Goal: Entertainment & Leisure: Consume media (video, audio)

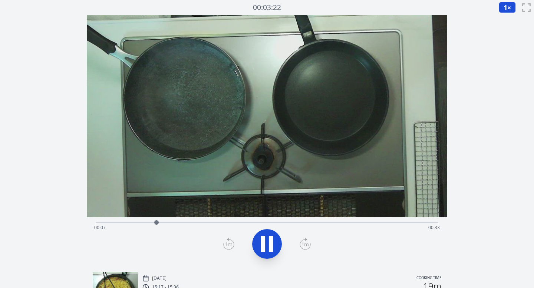
click at [202, 222] on div "Time elapsed: 00:07 Time remaining: 00:33" at bounding box center [267, 228] width 346 height 12
click at [268, 238] on icon at bounding box center [266, 244] width 21 height 21
drag, startPoint x: 219, startPoint y: 221, endPoint x: 218, endPoint y: 216, distance: 5.4
click at [218, 216] on div "Time elapsed: 00:14 Time remaining: 00:26" at bounding box center [267, 141] width 361 height 252
drag, startPoint x: 218, startPoint y: 222, endPoint x: 268, endPoint y: 222, distance: 50.0
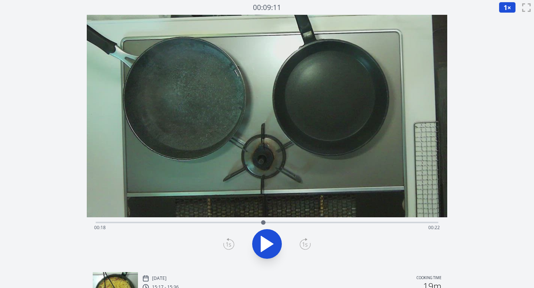
click at [265, 222] on div at bounding box center [263, 223] width 4 height 4
drag, startPoint x: 268, startPoint y: 222, endPoint x: 298, endPoint y: 221, distance: 30.0
click at [298, 221] on div at bounding box center [297, 223] width 4 height 4
drag, startPoint x: 298, startPoint y: 223, endPoint x: 363, endPoint y: 222, distance: 65.2
click at [328, 222] on div at bounding box center [363, 223] width 4 height 4
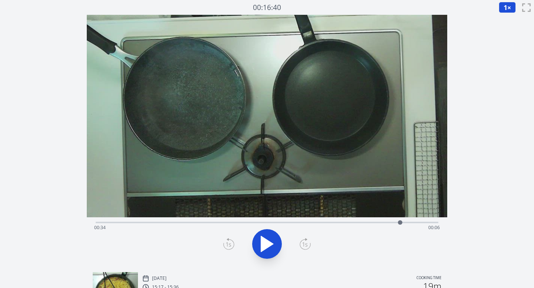
drag, startPoint x: 363, startPoint y: 223, endPoint x: 404, endPoint y: 222, distance: 41.2
click at [328, 222] on div at bounding box center [400, 223] width 4 height 4
drag, startPoint x: 404, startPoint y: 222, endPoint x: 305, endPoint y: 229, distance: 98.8
click at [305, 223] on div "Time elapsed: 00:24 Time remaining: 00:16" at bounding box center [267, 222] width 343 height 1
drag, startPoint x: 305, startPoint y: 221, endPoint x: 172, endPoint y: 228, distance: 132.5
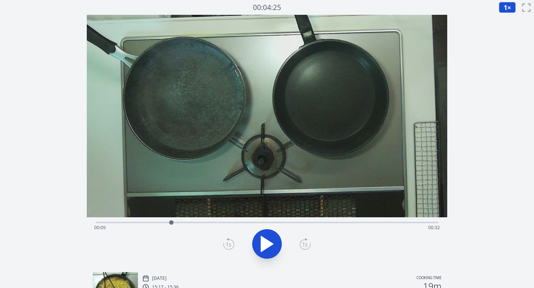
click at [172, 228] on div at bounding box center [171, 222] width 11 height 11
drag, startPoint x: 173, startPoint y: 222, endPoint x: 219, endPoint y: 221, distance: 46.0
click at [214, 221] on div at bounding box center [212, 223] width 4 height 4
drag, startPoint x: 219, startPoint y: 223, endPoint x: 283, endPoint y: 222, distance: 63.7
click at [283, 222] on div at bounding box center [283, 223] width 4 height 4
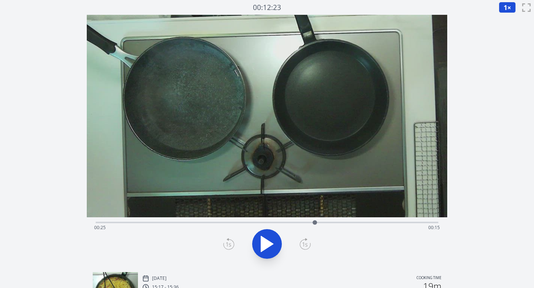
drag, startPoint x: 283, startPoint y: 222, endPoint x: 322, endPoint y: 221, distance: 39.3
click at [317, 221] on div at bounding box center [314, 223] width 4 height 4
drag, startPoint x: 322, startPoint y: 221, endPoint x: 357, endPoint y: 219, distance: 34.5
click at [328, 219] on div at bounding box center [356, 222] width 11 height 11
drag, startPoint x: 357, startPoint y: 221, endPoint x: 397, endPoint y: 219, distance: 40.1
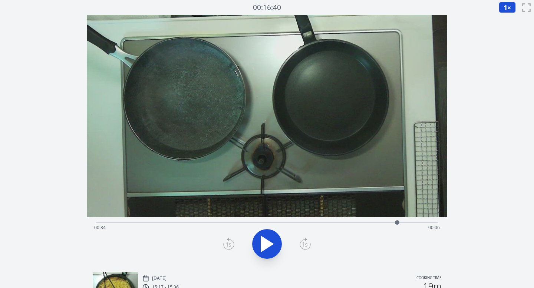
click at [328, 219] on div at bounding box center [396, 222] width 11 height 11
drag, startPoint x: 395, startPoint y: 220, endPoint x: 404, endPoint y: 220, distance: 8.5
click at [328, 220] on div at bounding box center [403, 222] width 11 height 11
click at [266, 251] on icon at bounding box center [266, 244] width 21 height 21
drag, startPoint x: 415, startPoint y: 222, endPoint x: 398, endPoint y: 222, distance: 17.4
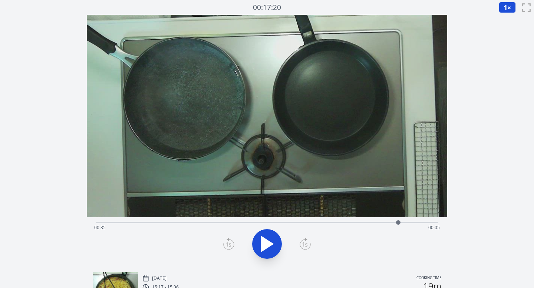
click at [328, 222] on div at bounding box center [398, 223] width 4 height 4
click at [328, 3] on button "1 ×" at bounding box center [506, 7] width 17 height 11
click at [328, 20] on li "0.25×" at bounding box center [508, 18] width 21 height 12
click at [268, 242] on icon at bounding box center [267, 244] width 12 height 16
click at [268, 242] on icon at bounding box center [266, 244] width 21 height 21
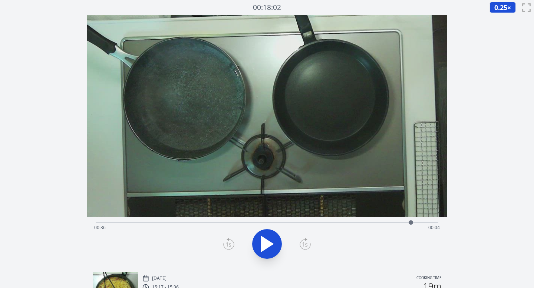
click at [328, 224] on div "Time elapsed: 00:36 Time remaining: 00:04" at bounding box center [267, 228] width 346 height 12
click at [275, 243] on icon at bounding box center [266, 244] width 21 height 21
drag, startPoint x: 411, startPoint y: 223, endPoint x: 397, endPoint y: 224, distance: 14.5
click at [328, 224] on div at bounding box center [396, 223] width 4 height 4
click at [270, 244] on icon at bounding box center [271, 244] width 4 height 16
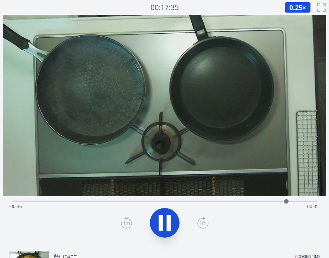
click at [164, 222] on icon at bounding box center [164, 223] width 21 height 21
drag, startPoint x: 287, startPoint y: 201, endPoint x: 306, endPoint y: 202, distance: 18.9
click at [306, 202] on div at bounding box center [305, 201] width 4 height 4
drag, startPoint x: 306, startPoint y: 202, endPoint x: 319, endPoint y: 211, distance: 15.9
click at [319, 211] on div "Time elapsed: 00:40 Time remaining: 00:00" at bounding box center [164, 220] width 323 height 49
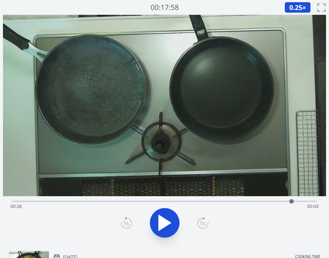
drag, startPoint x: 317, startPoint y: 202, endPoint x: 291, endPoint y: 203, distance: 25.6
click at [291, 203] on div at bounding box center [291, 201] width 4 height 4
drag, startPoint x: 290, startPoint y: 203, endPoint x: 294, endPoint y: 212, distance: 10.3
click at [294, 202] on div "Time elapsed: 00:39 Time remaining: 00:01" at bounding box center [164, 201] width 305 height 1
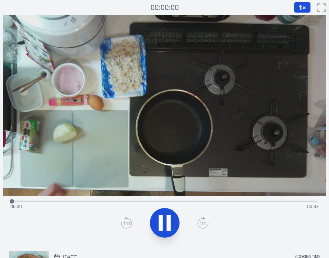
click at [123, 203] on div "Time elapsed: 00:00 Time remaining: 00:33" at bounding box center [164, 207] width 308 height 12
click at [197, 202] on div "Time elapsed: 00:13 Time remaining: 00:20" at bounding box center [164, 207] width 308 height 12
click at [235, 201] on div "Time elapsed: 00:21 Time remaining: 00:12" at bounding box center [164, 207] width 308 height 12
click at [281, 203] on div "Time elapsed: 00:24 Time remaining: 00:09" at bounding box center [164, 207] width 308 height 12
click at [170, 218] on icon at bounding box center [168, 223] width 4 height 16
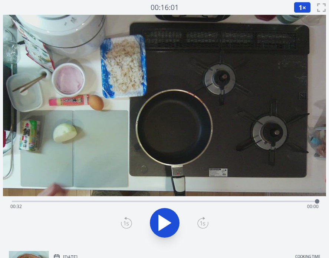
click at [69, 205] on div "Time elapsed: 00:32 Time remaining: 00:00" at bounding box center [164, 207] width 308 height 12
click at [156, 219] on icon at bounding box center [164, 223] width 21 height 21
click at [158, 202] on div "Time elapsed: 00:13 Time remaining: 00:20" at bounding box center [164, 207] width 308 height 12
click at [194, 202] on div "Time elapsed: 00:16 Time remaining: 00:16" at bounding box center [164, 207] width 308 height 12
click at [230, 200] on div "Time elapsed: 00:20 Time remaining: 00:13" at bounding box center [164, 200] width 305 height 9
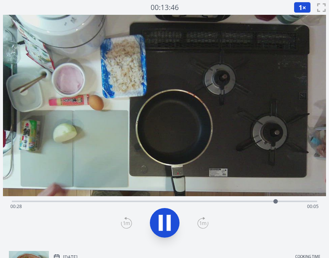
click at [170, 225] on icon at bounding box center [164, 223] width 21 height 21
click at [163, 233] on button at bounding box center [165, 223] width 30 height 30
click at [156, 201] on div "Time elapsed: 00:29 Time remaining: 00:03" at bounding box center [164, 207] width 308 height 12
click at [162, 219] on icon at bounding box center [165, 223] width 12 height 16
click at [185, 203] on div "Time elapsed: 00:17 Time remaining: 00:16" at bounding box center [164, 207] width 308 height 12
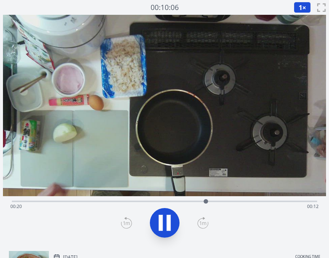
click at [218, 200] on div "Time elapsed: 00:20 Time remaining: 00:12" at bounding box center [164, 200] width 305 height 9
click at [173, 218] on icon at bounding box center [164, 223] width 21 height 21
click at [185, 201] on div "Time elapsed: 00:27 Time remaining: 00:06" at bounding box center [164, 207] width 308 height 12
click at [170, 221] on icon at bounding box center [168, 223] width 4 height 16
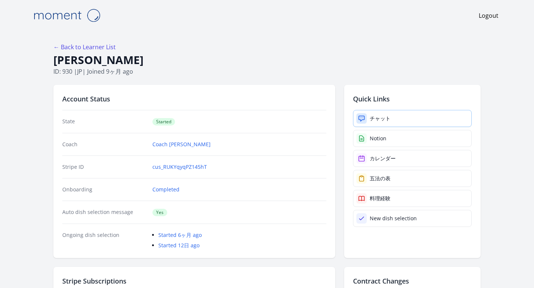
click at [371, 121] on div "チャット" at bounding box center [379, 118] width 21 height 7
click at [388, 113] on link "チャット" at bounding box center [412, 118] width 119 height 17
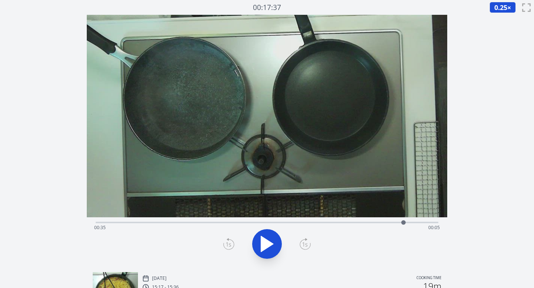
drag, startPoint x: 413, startPoint y: 223, endPoint x: 403, endPoint y: 224, distance: 10.1
click at [403, 224] on div at bounding box center [403, 223] width 4 height 4
click at [497, 7] on span "0.25" at bounding box center [500, 7] width 13 height 9
click at [495, 19] on li "0.25×" at bounding box center [499, 18] width 21 height 12
drag, startPoint x: 403, startPoint y: 223, endPoint x: 399, endPoint y: 223, distance: 4.1
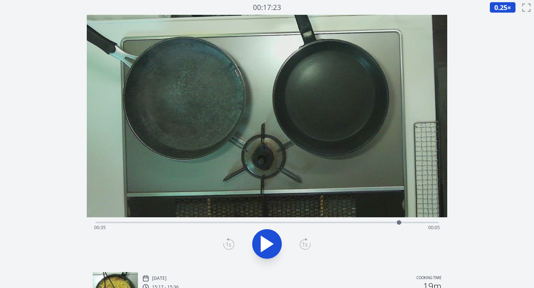
click at [399, 223] on div at bounding box center [399, 223] width 4 height 4
click at [231, 246] on icon at bounding box center [228, 245] width 7 height 4
click at [298, 243] on div at bounding box center [267, 244] width 352 height 36
click at [304, 245] on icon at bounding box center [304, 244] width 11 height 12
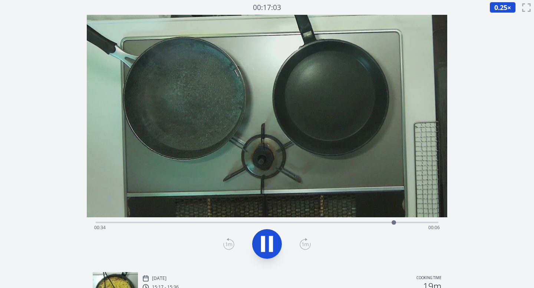
click at [270, 247] on icon at bounding box center [271, 244] width 4 height 16
click at [265, 248] on icon at bounding box center [267, 244] width 12 height 16
click at [265, 248] on icon at bounding box center [266, 244] width 21 height 21
